Goal: Find specific page/section: Find specific page/section

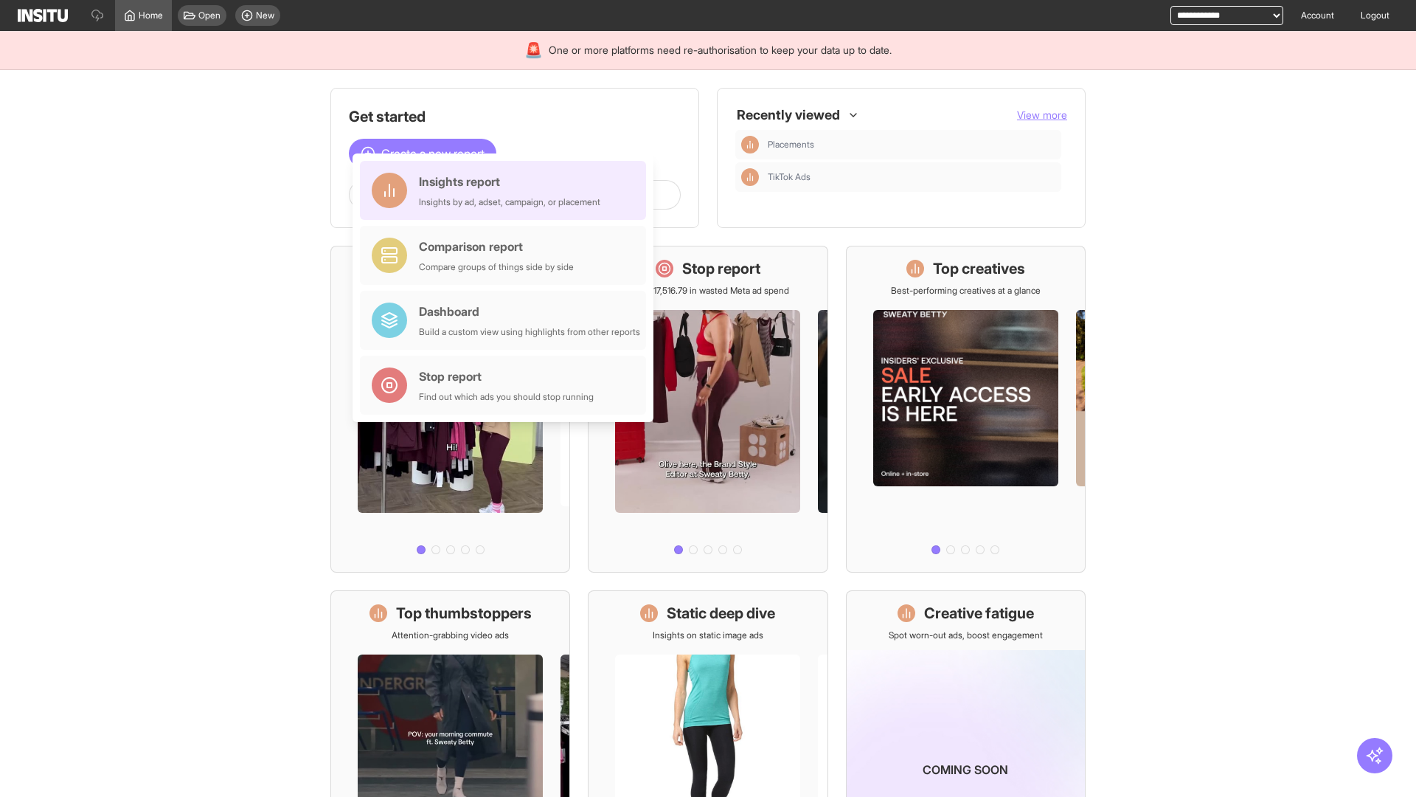
click at [507, 190] on div "Insights report Insights by ad, adset, campaign, or placement" at bounding box center [509, 190] width 181 height 35
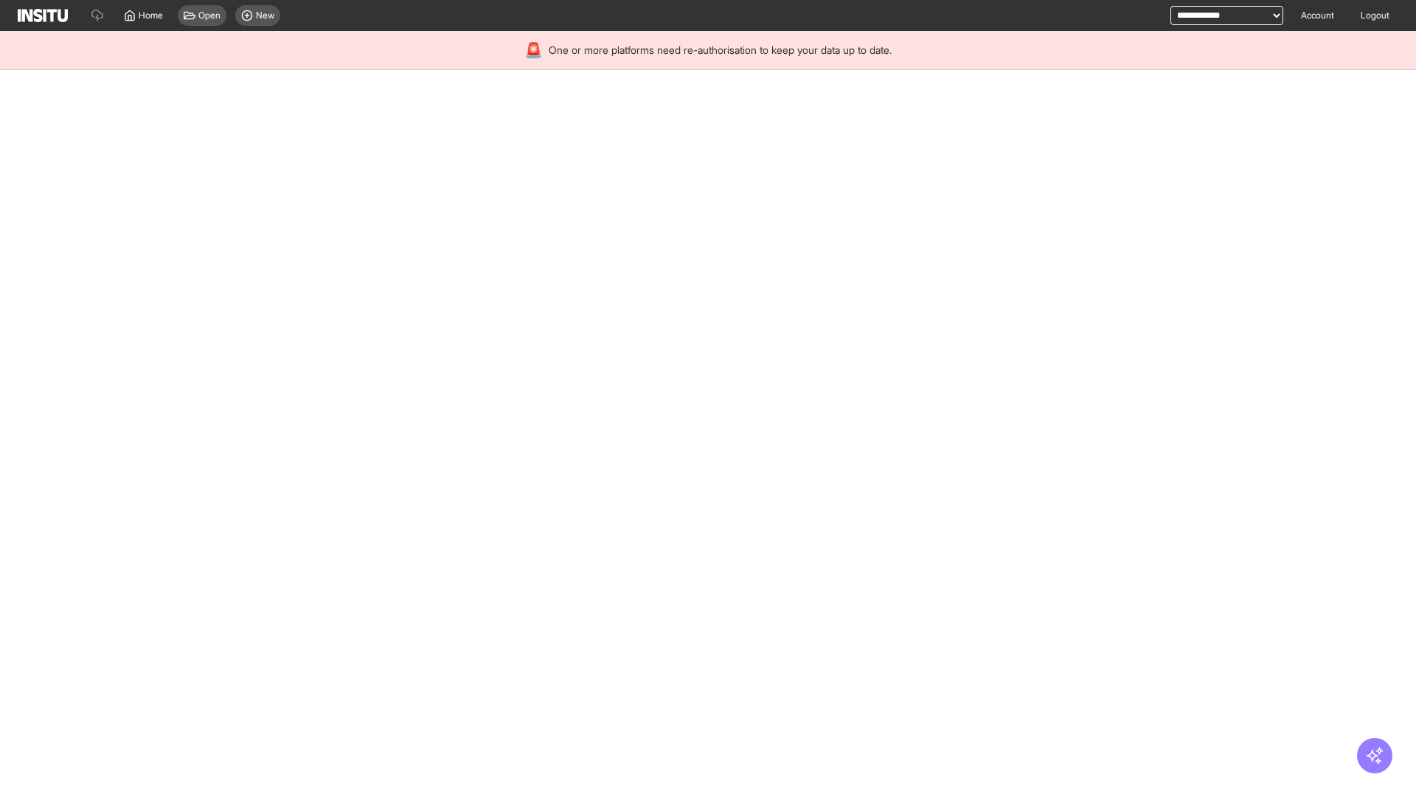
select select "**"
